Goal: Information Seeking & Learning: Check status

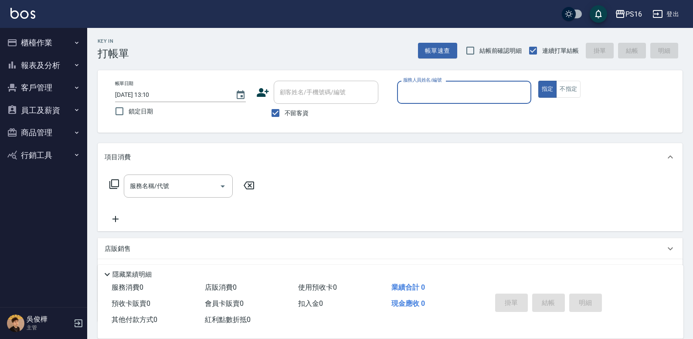
click at [69, 62] on button "報表及分析" at bounding box center [43, 65] width 80 height 23
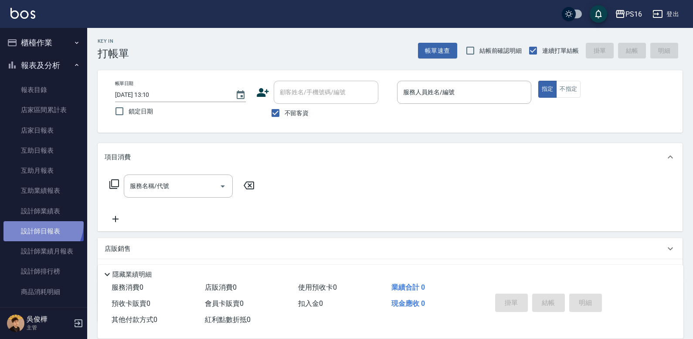
click at [38, 223] on link "設計師日報表" at bounding box center [43, 231] width 80 height 20
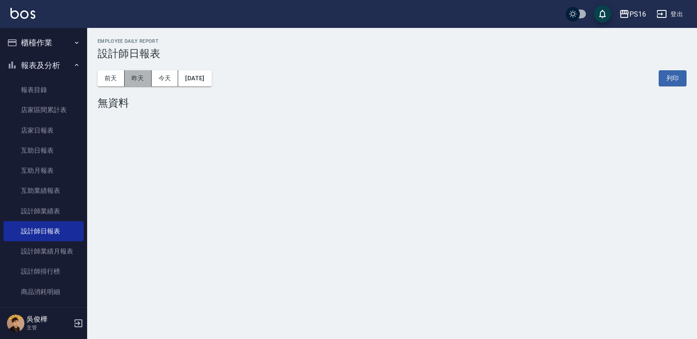
click at [141, 84] on button "昨天" at bounding box center [138, 78] width 27 height 16
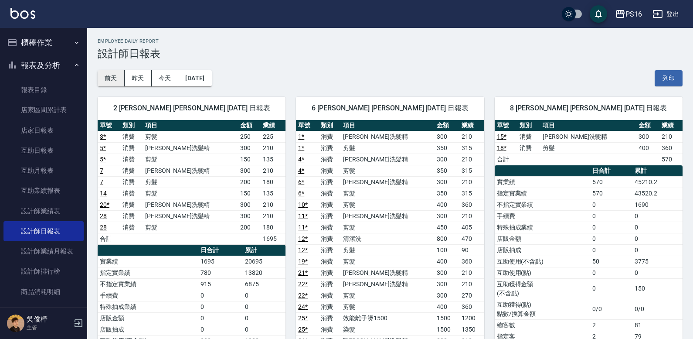
click at [100, 78] on button "前天" at bounding box center [111, 78] width 27 height 16
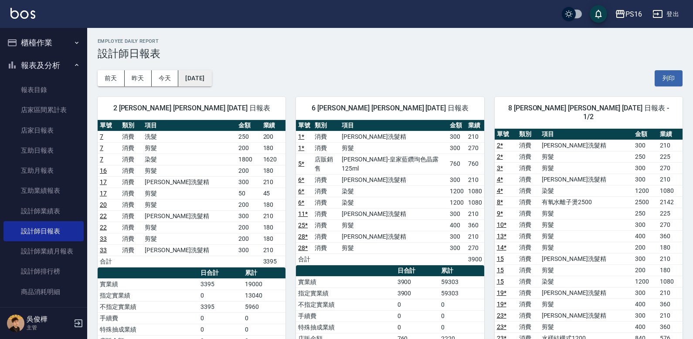
click at [211, 78] on button "[DATE]" at bounding box center [194, 78] width 33 height 16
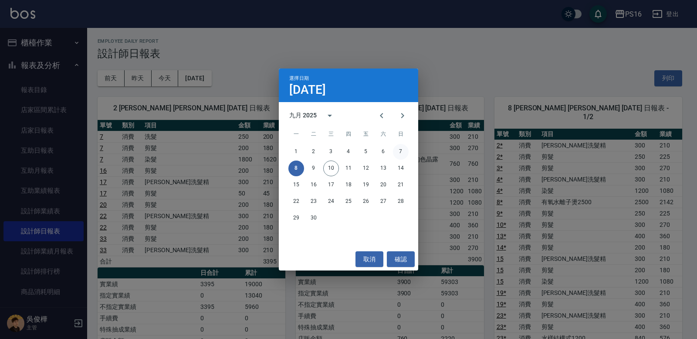
click at [400, 148] on button "7" at bounding box center [401, 152] width 16 height 16
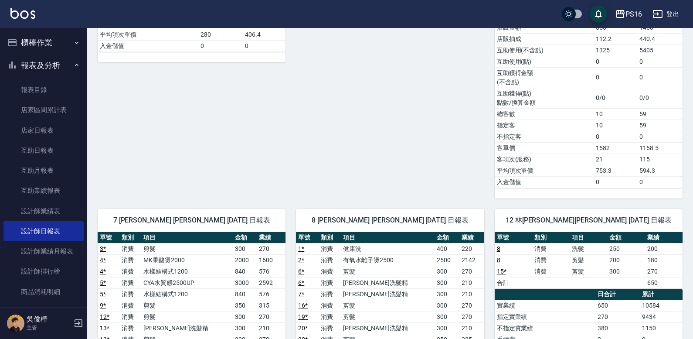
scroll to position [335, 0]
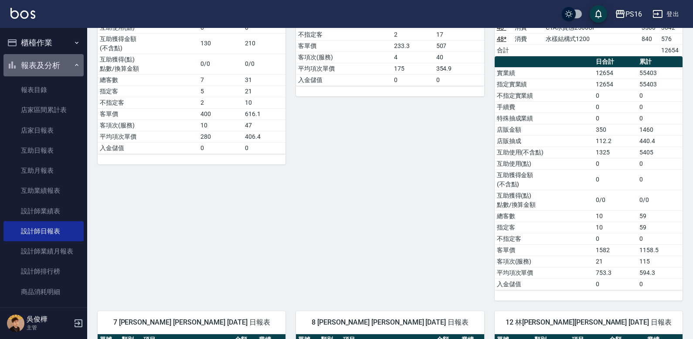
click at [69, 69] on button "報表及分析" at bounding box center [43, 65] width 80 height 23
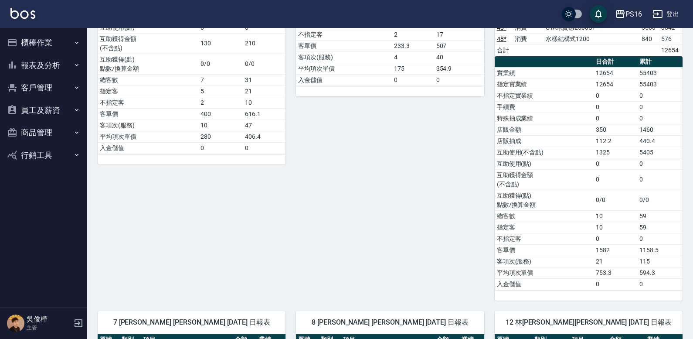
click at [68, 48] on button "櫃檯作業" at bounding box center [43, 42] width 80 height 23
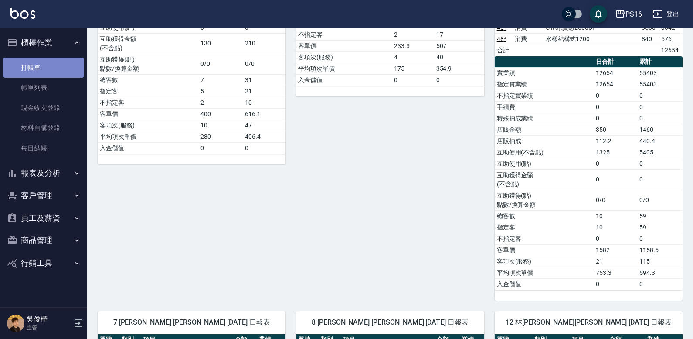
click at [64, 62] on link "打帳單" at bounding box center [43, 68] width 80 height 20
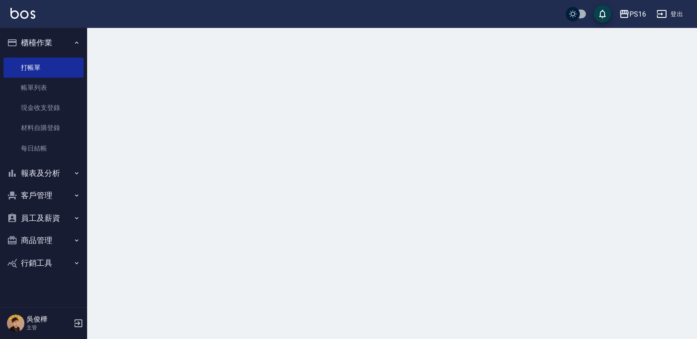
click at [67, 44] on button "櫃檯作業" at bounding box center [43, 42] width 80 height 23
